Goal: Task Accomplishment & Management: Manage account settings

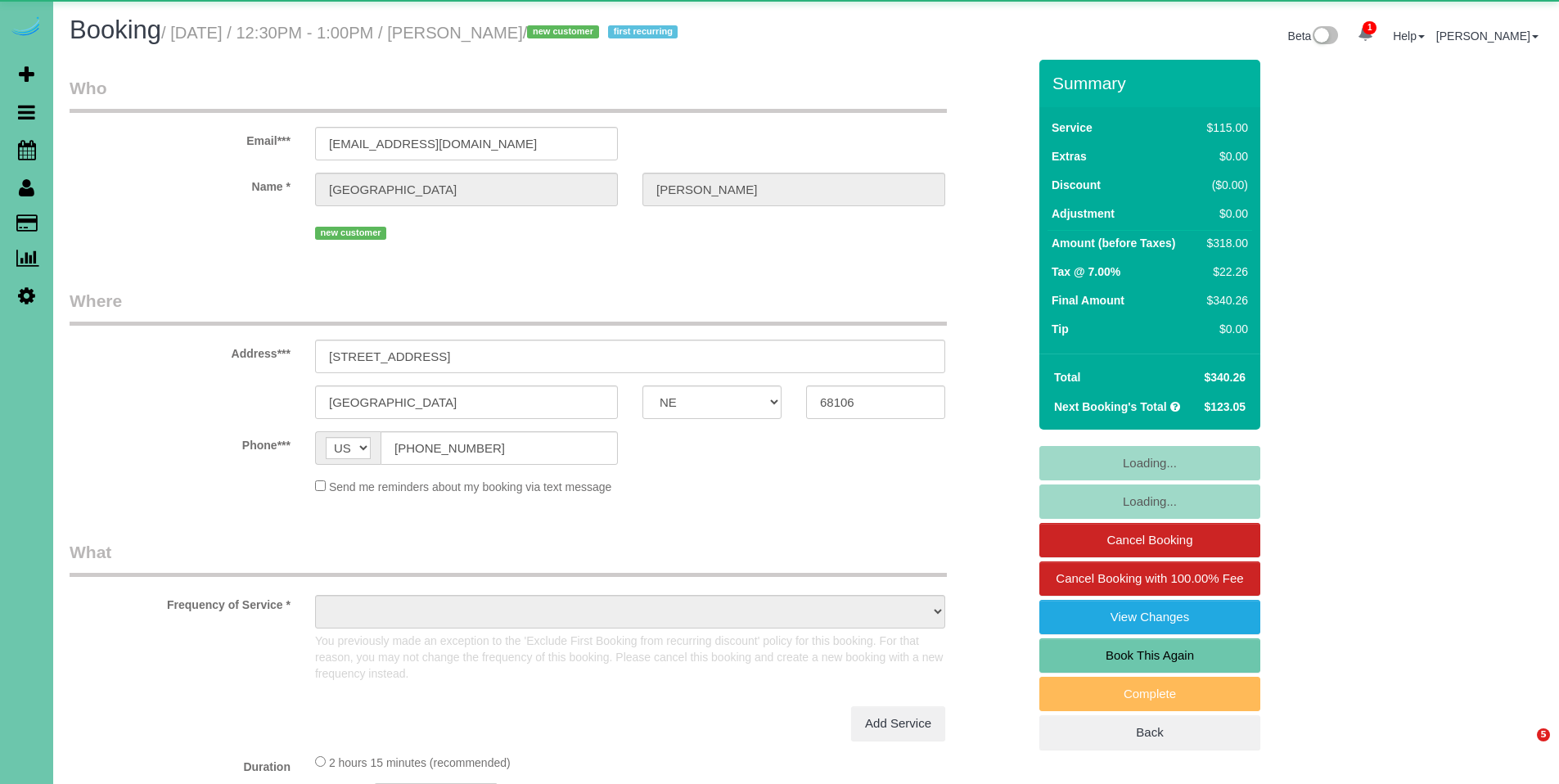
select select "NE"
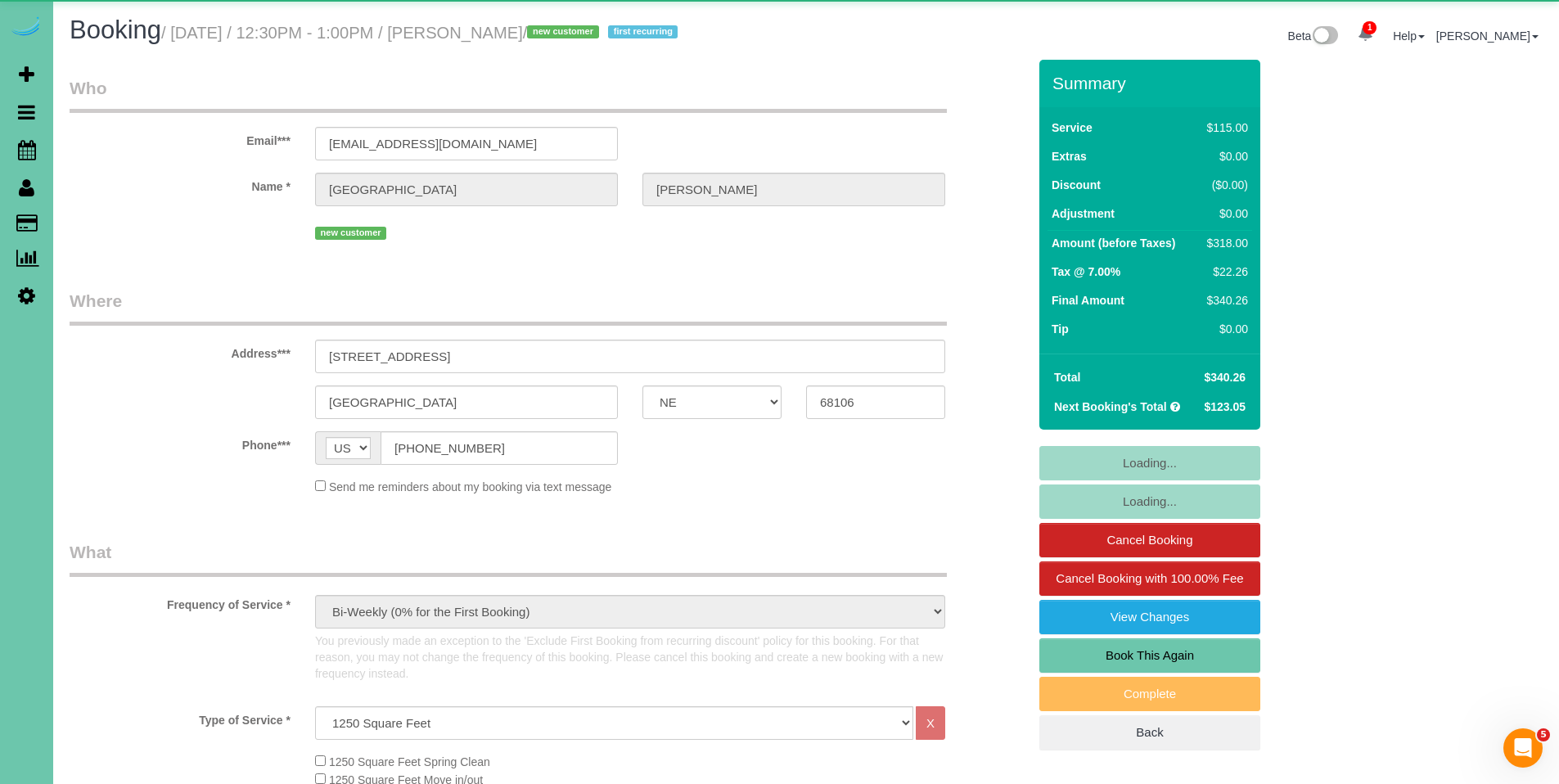
select select "object:672"
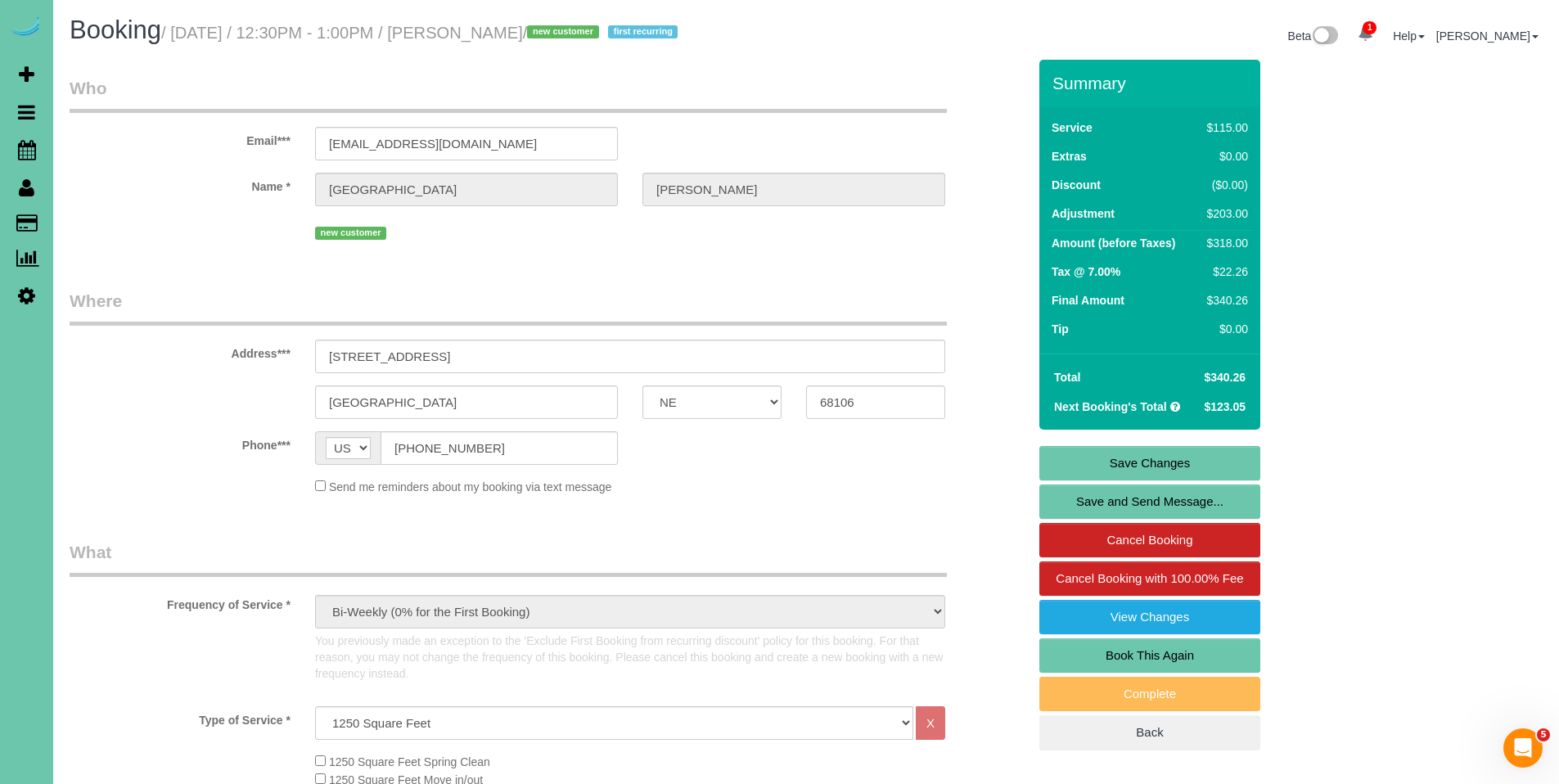
select select "number:35"
select select "number:41"
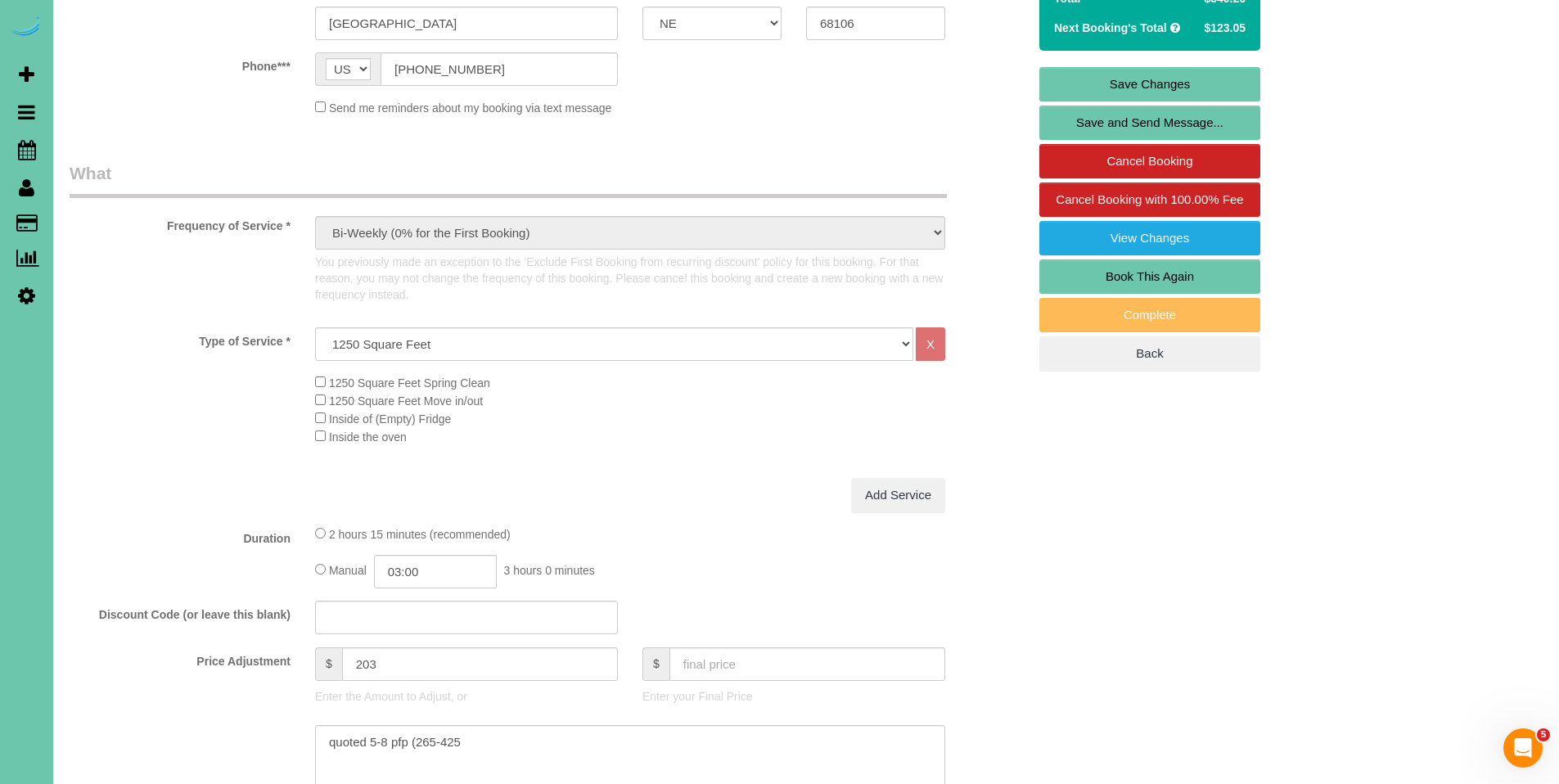
scroll to position [547, 0]
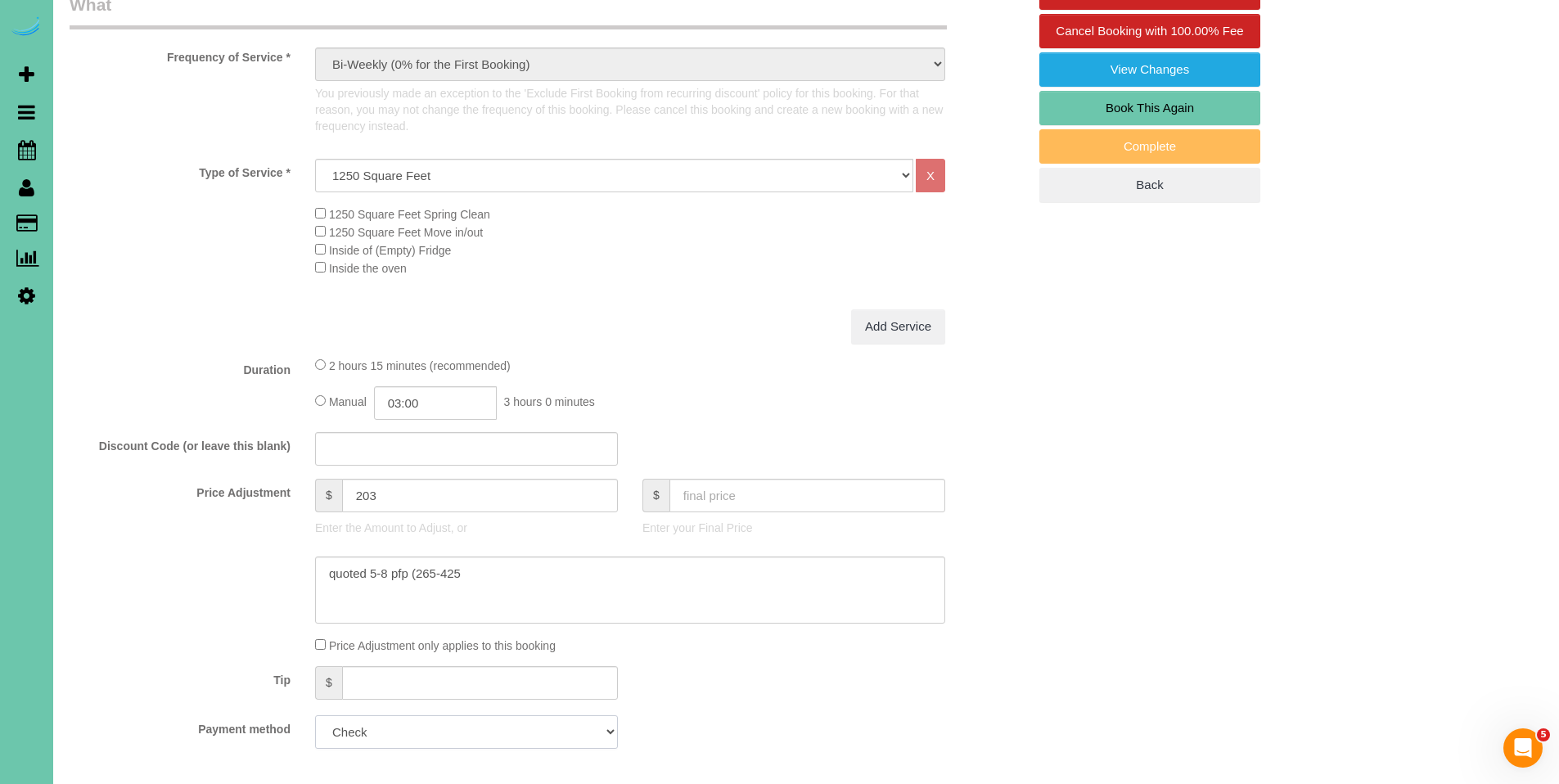
click at [404, 723] on select "Mastercard - 9597 - 12/2028 (Default) Add Credit Card ─────────────── Cash Chec…" at bounding box center [467, 732] width 303 height 34
select select "string:fspay-253f34f6-9ff0-4388-91e8-353fad776c75"
click at [315, 715] on select "Mastercard - 9597 - 12/2028 (Default) Add Credit Card ─────────────── Cash Chec…" at bounding box center [467, 732] width 303 height 34
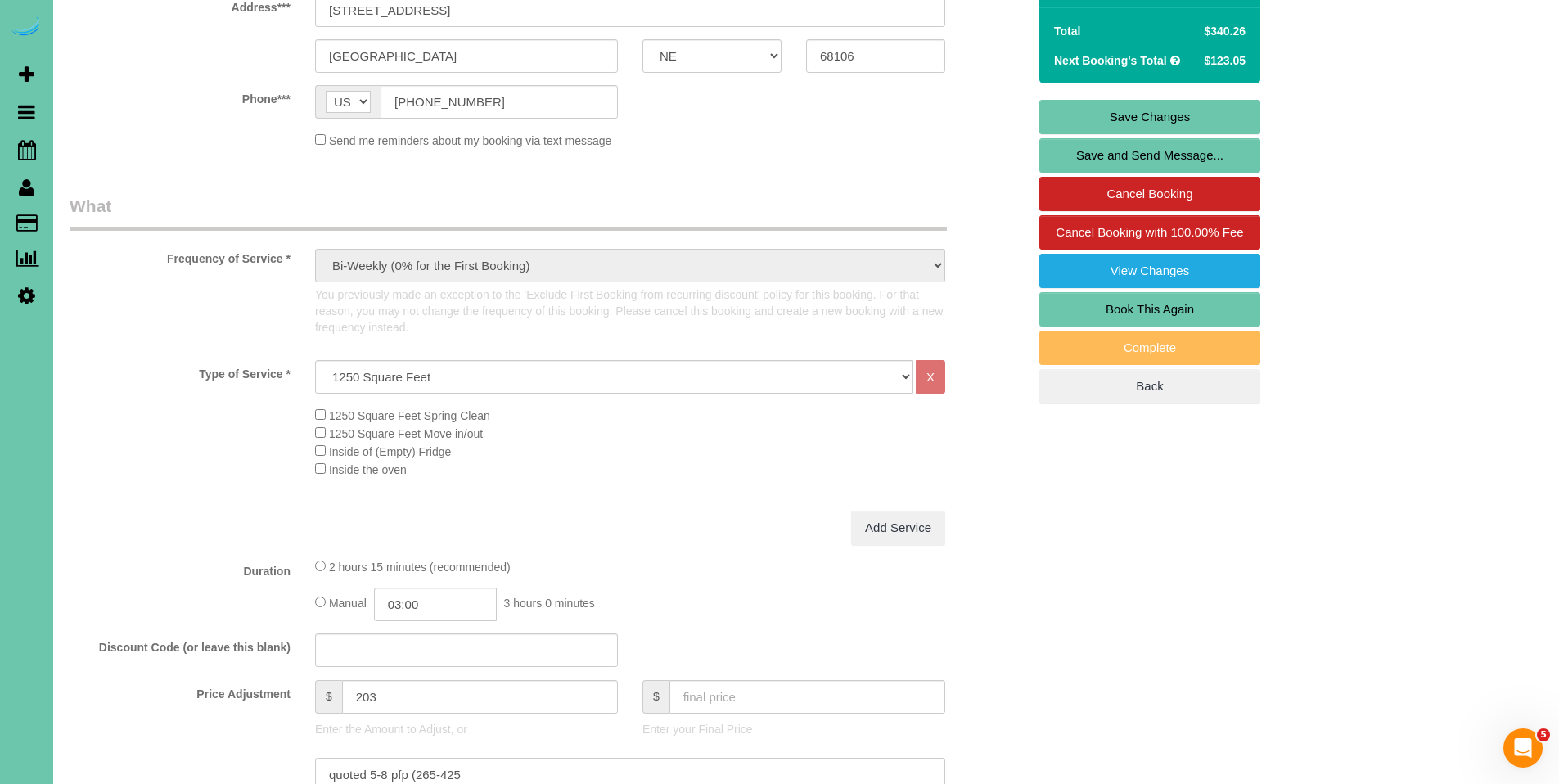
scroll to position [104, 0]
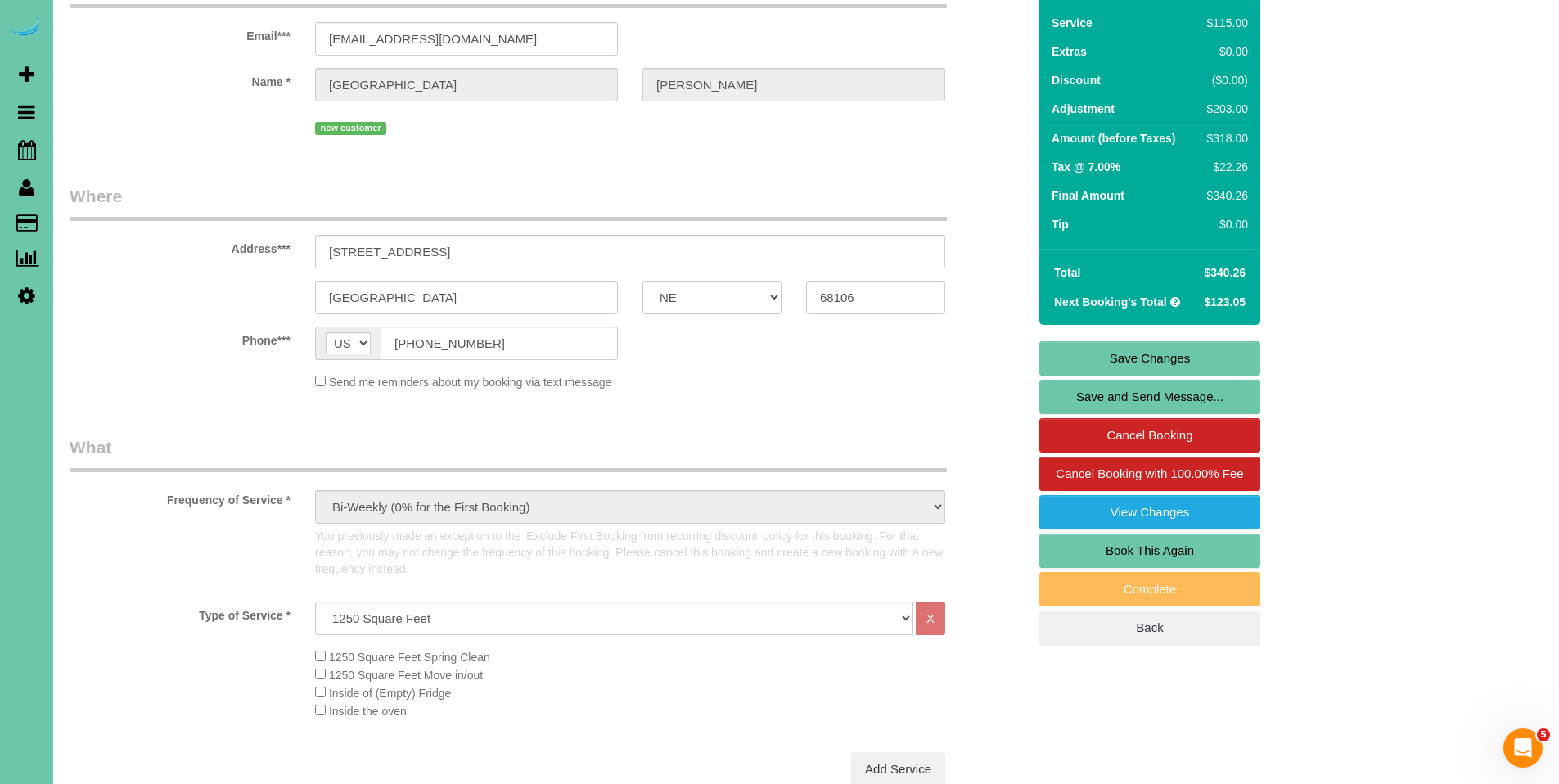
click at [1148, 355] on link "Save Changes" at bounding box center [1149, 358] width 221 height 35
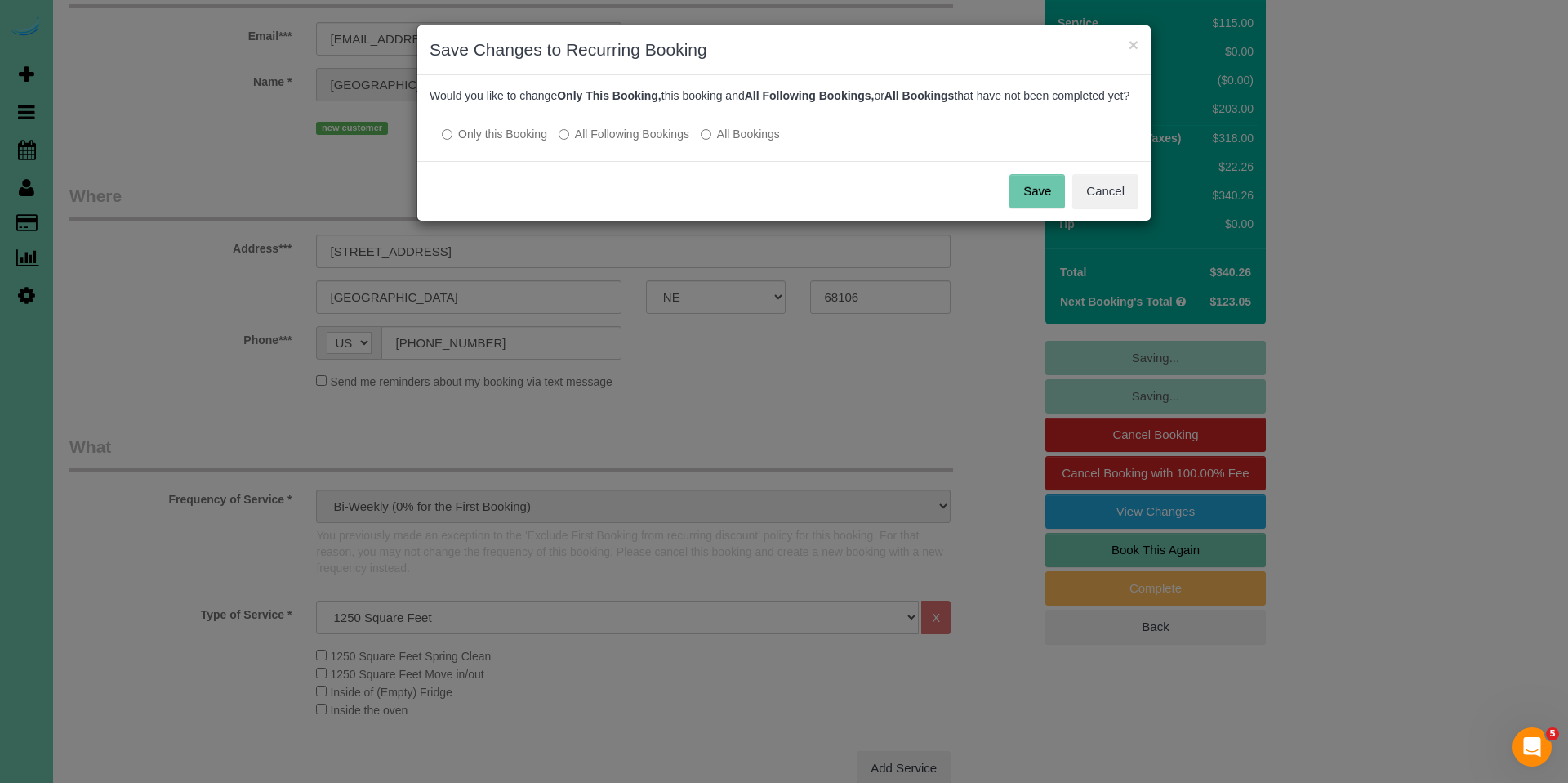
click at [630, 142] on label "All Following Bookings" at bounding box center [625, 133] width 131 height 16
click at [1046, 207] on button "Save" at bounding box center [1037, 191] width 56 height 35
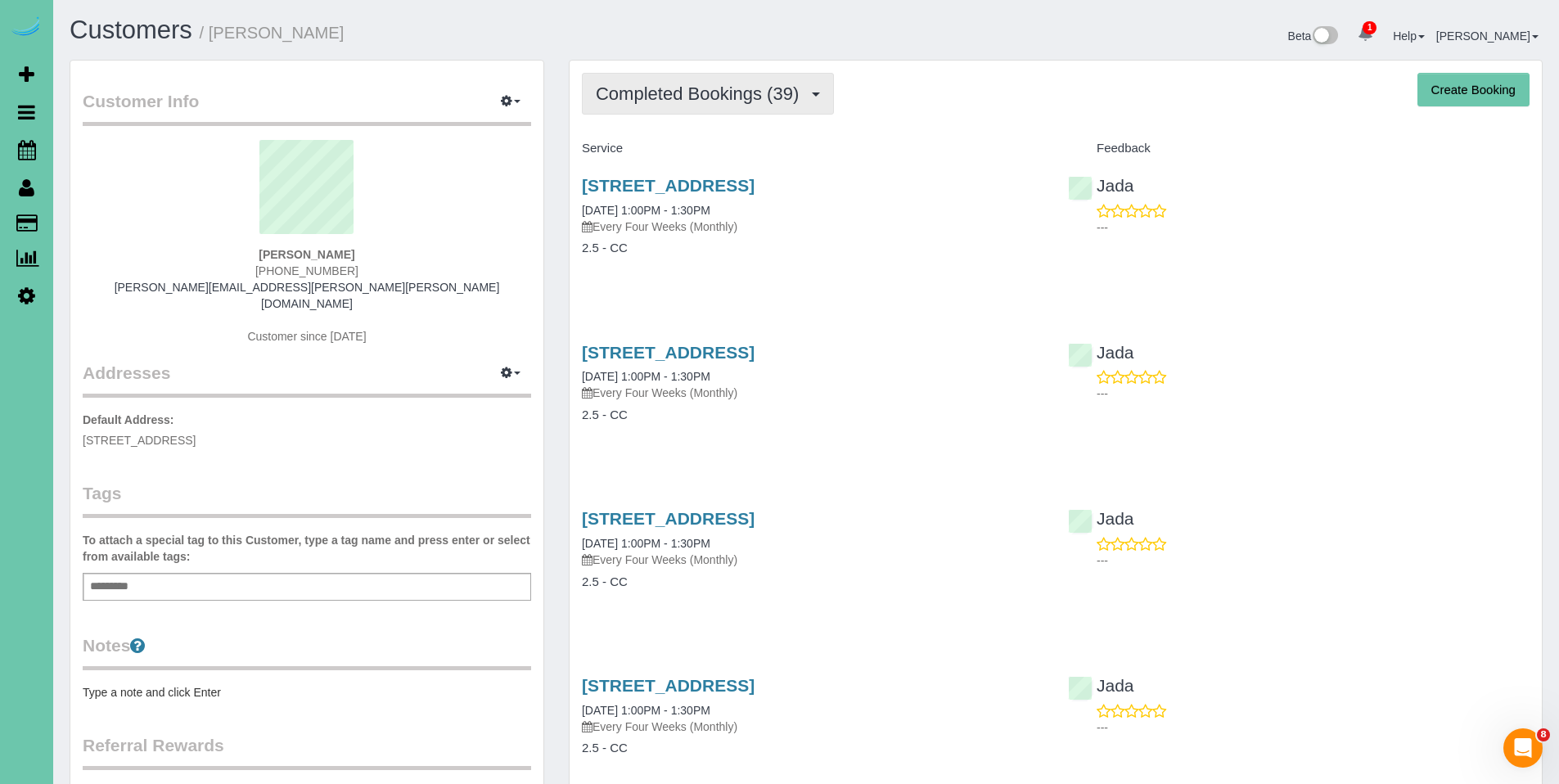
click at [716, 91] on span "Completed Bookings (39)" at bounding box center [701, 93] width 212 height 20
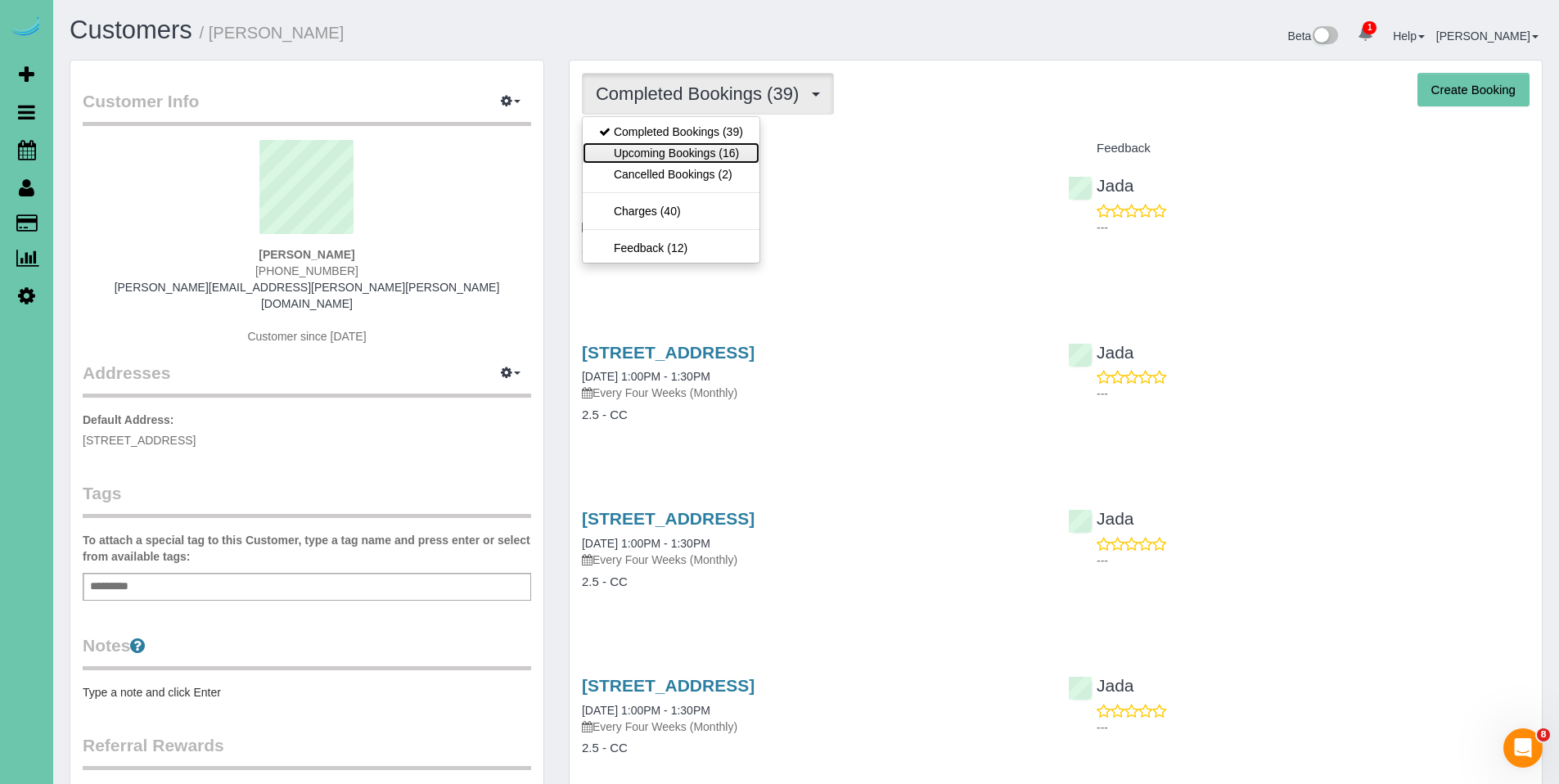
click at [661, 155] on link "Upcoming Bookings (16)" at bounding box center [670, 153] width 177 height 21
